Goal: Information Seeking & Learning: Learn about a topic

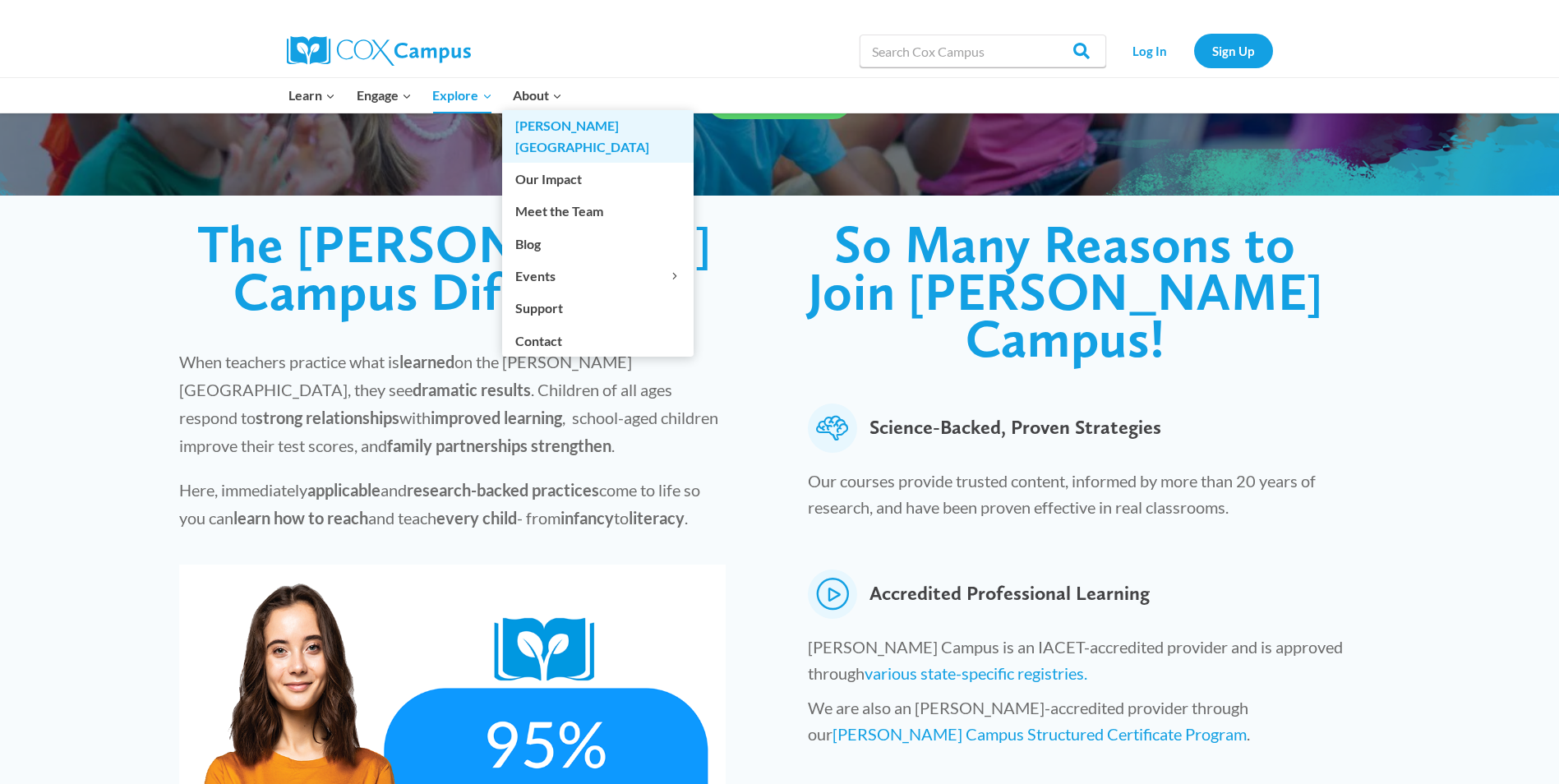
click at [542, 132] on link "[PERSON_NAME][GEOGRAPHIC_DATA]" at bounding box center [598, 136] width 192 height 53
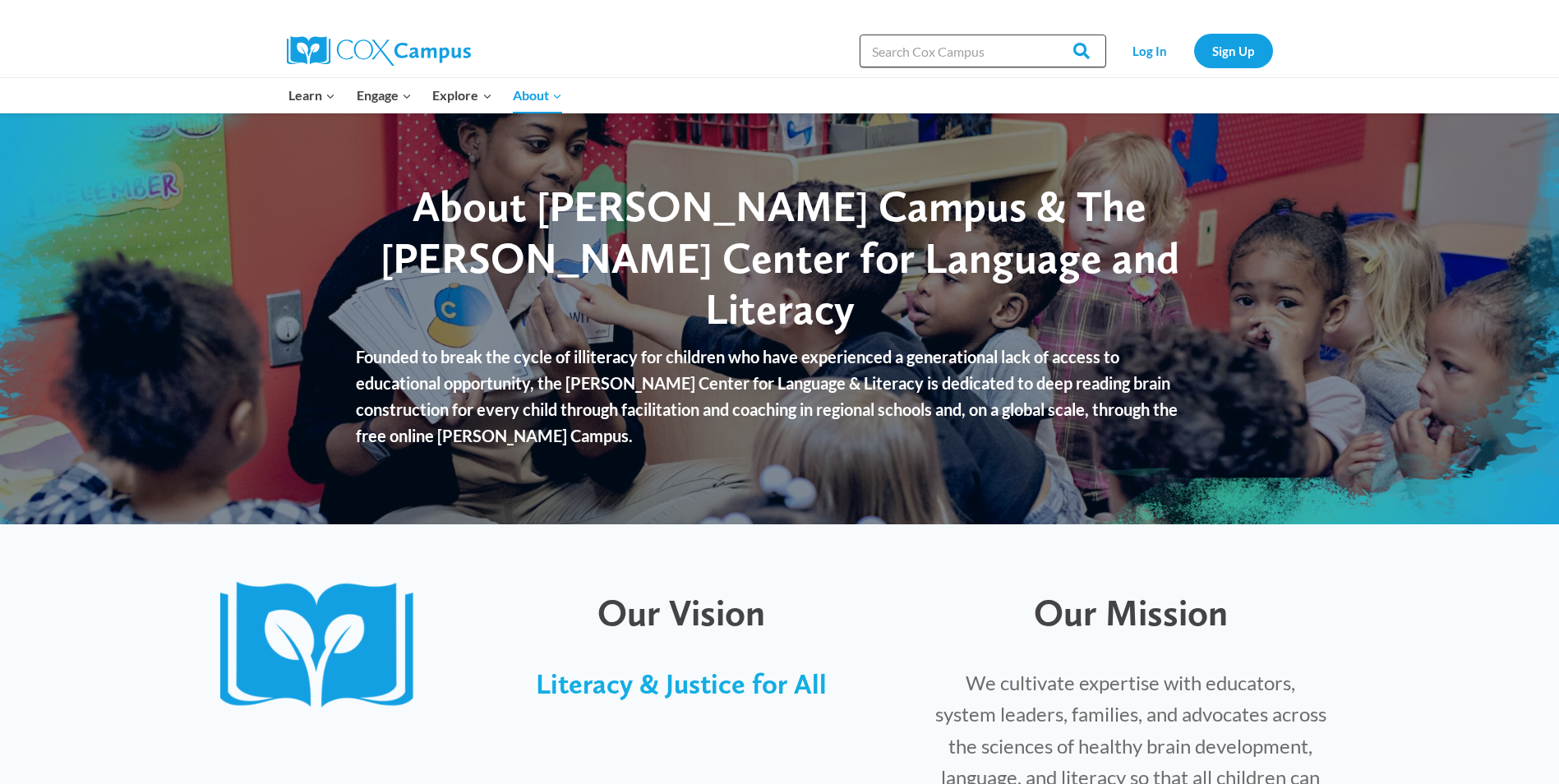
click at [922, 54] on input "Search in [URL][DOMAIN_NAME]" at bounding box center [983, 50] width 246 height 33
type input "modules"
click at [1042, 34] on input "Search" at bounding box center [1074, 50] width 64 height 33
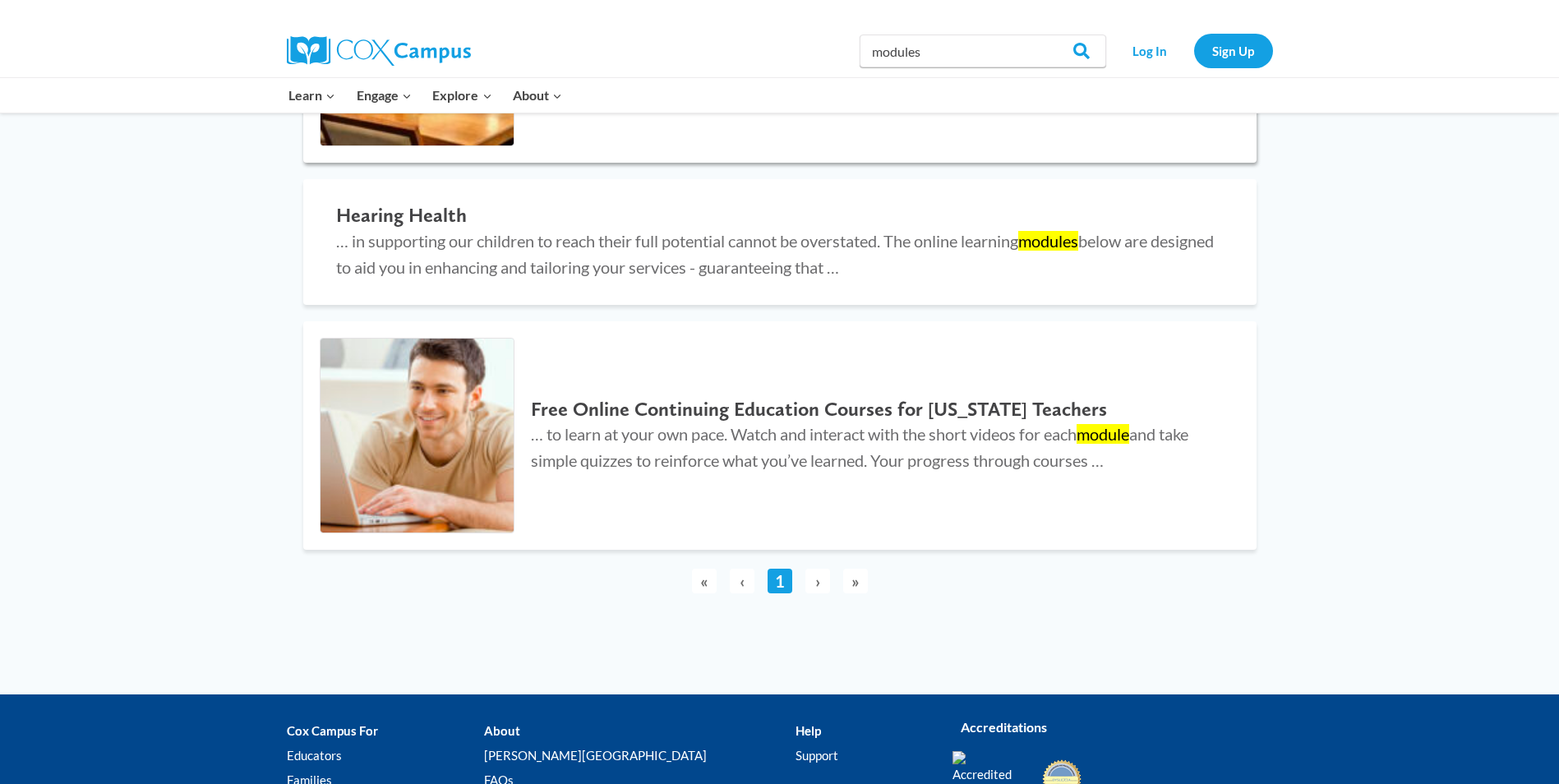
scroll to position [410, 0]
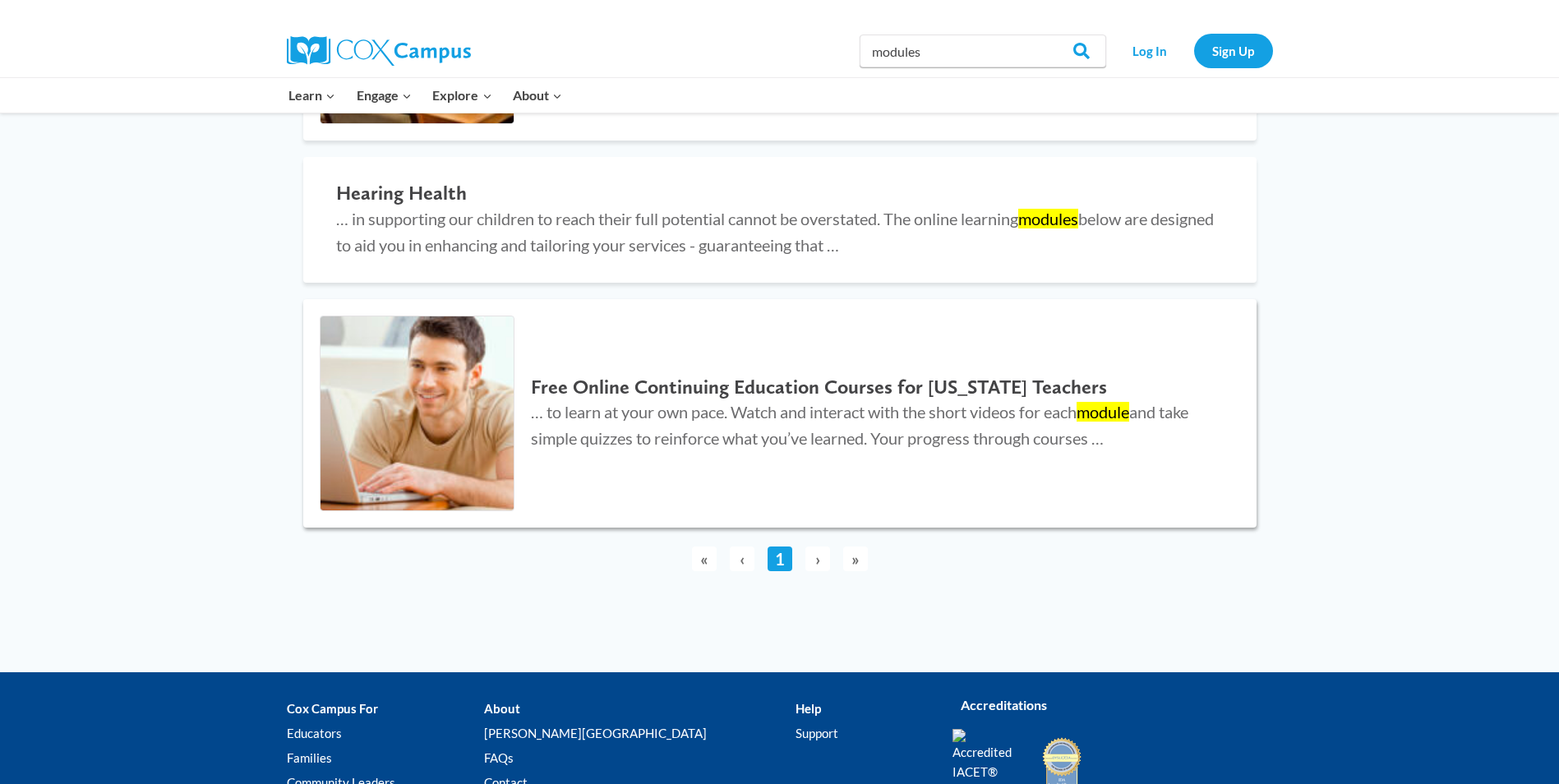
click at [789, 403] on span "… to learn at your own pace. Watch and interact with the short videos for each …" at bounding box center [860, 425] width 658 height 46
